Goal: Task Accomplishment & Management: Use online tool/utility

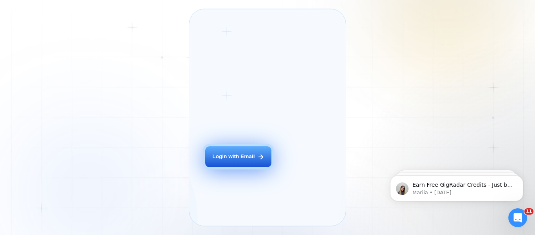
click at [219, 163] on button "Login with Email" at bounding box center [238, 156] width 66 height 21
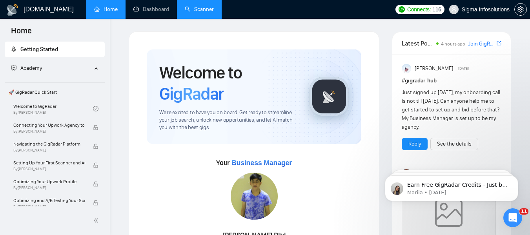
click at [190, 6] on link "Scanner" at bounding box center [199, 9] width 29 height 7
